Goal: Ask a question: Seek information or help from site administrators or community

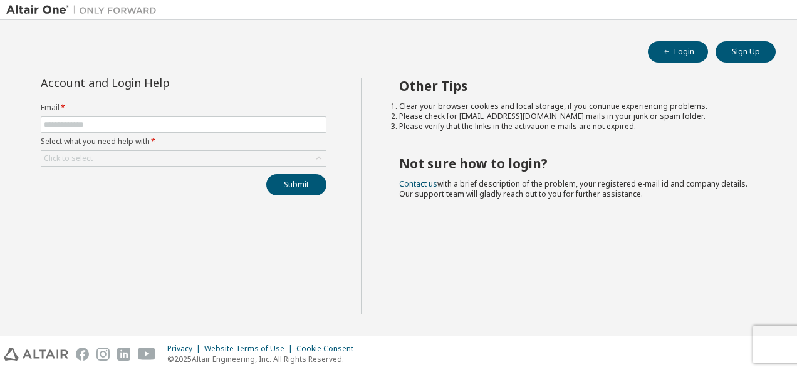
click at [276, 110] on label "Email *" at bounding box center [184, 108] width 286 height 10
drag, startPoint x: 276, startPoint y: 110, endPoint x: 266, endPoint y: 118, distance: 13.0
click at [266, 118] on form "Email * Select what you need help with * Click to select" at bounding box center [184, 135] width 286 height 64
click at [266, 118] on span at bounding box center [184, 125] width 286 height 16
click at [258, 125] on input "text" at bounding box center [183, 125] width 279 height 10
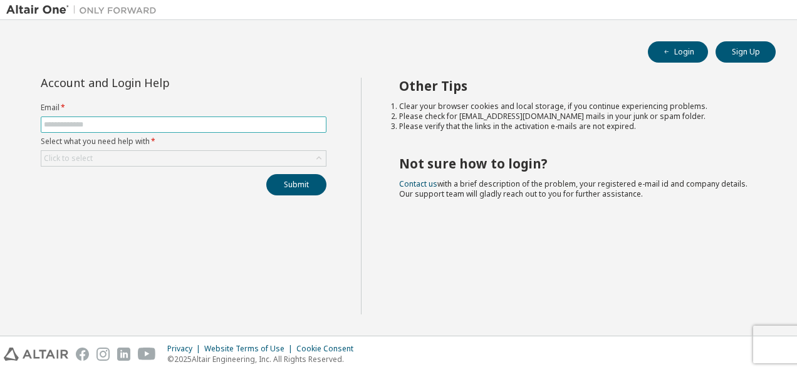
type input "**********"
click at [188, 147] on form "**********" at bounding box center [184, 135] width 286 height 64
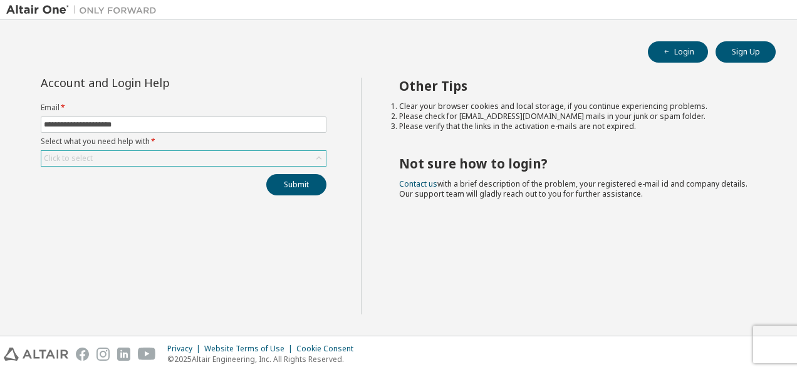
click at [184, 152] on div "Click to select" at bounding box center [183, 158] width 285 height 15
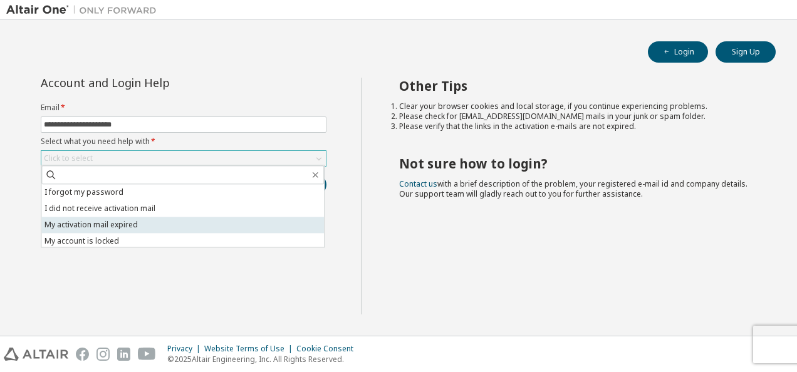
scroll to position [35, 0]
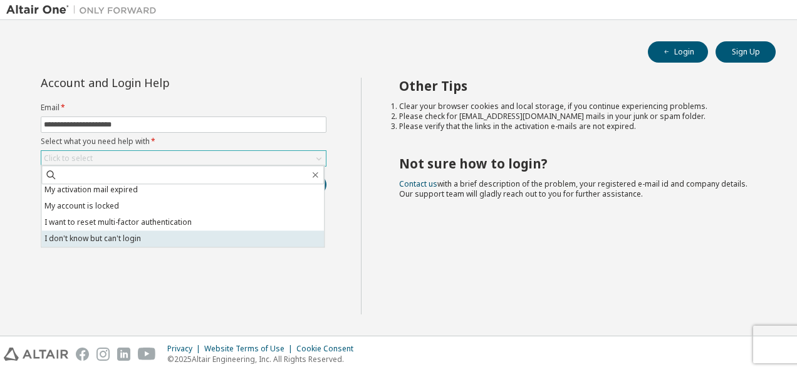
click at [138, 241] on li "I don't know but can't login" at bounding box center [182, 239] width 283 height 16
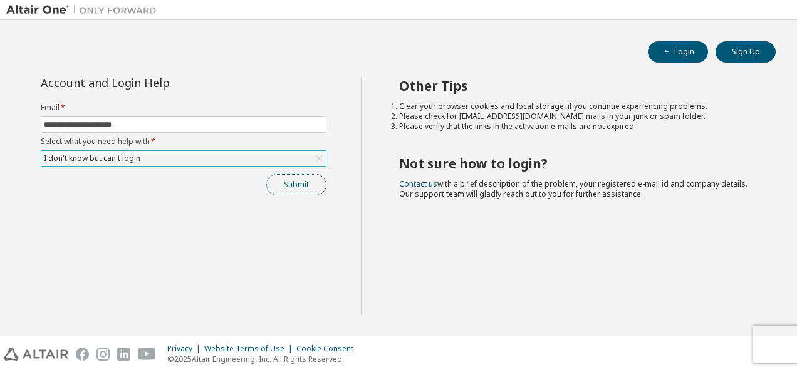
click at [290, 184] on button "Submit" at bounding box center [296, 184] width 60 height 21
